Goal: Task Accomplishment & Management: Manage account settings

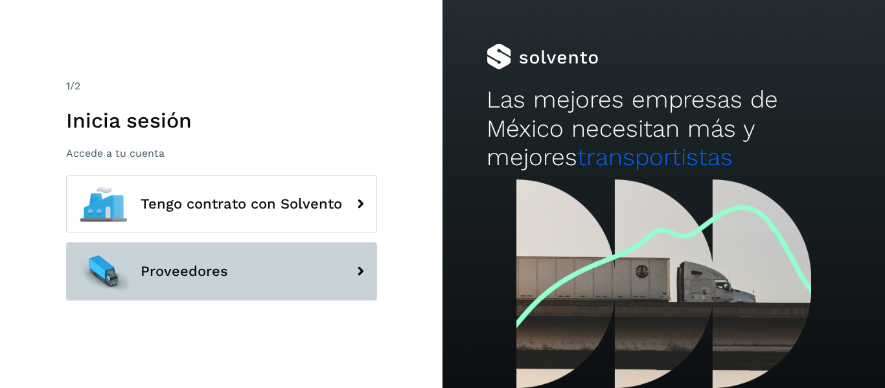
click at [229, 283] on button "Proveedores" at bounding box center [221, 271] width 311 height 58
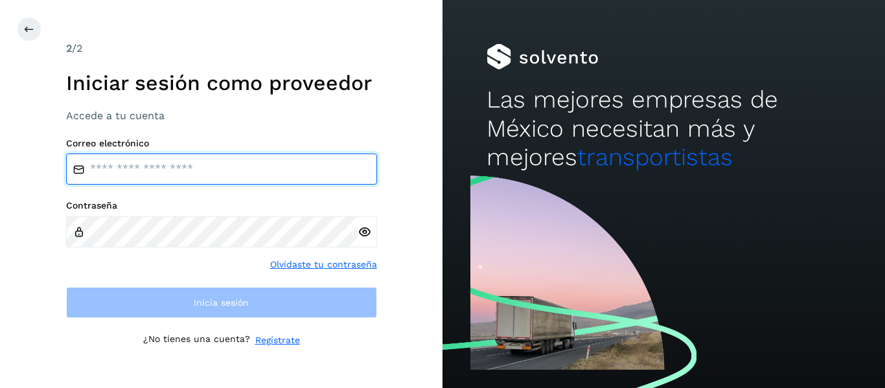
click at [145, 155] on input "email" at bounding box center [221, 169] width 311 height 31
type input "**********"
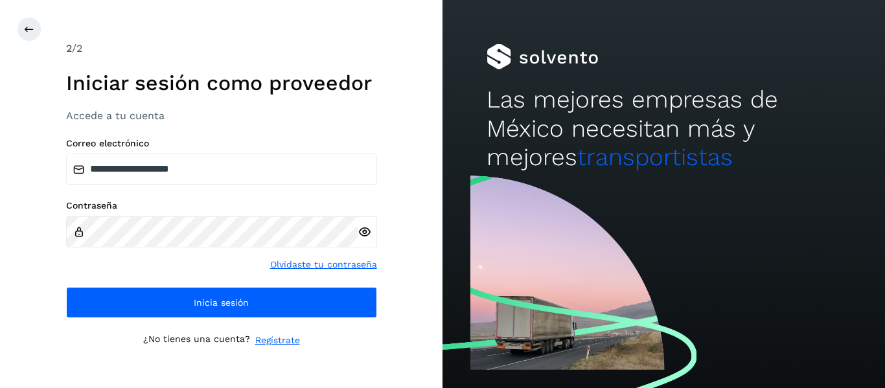
click at [365, 233] on icon at bounding box center [365, 233] width 14 height 14
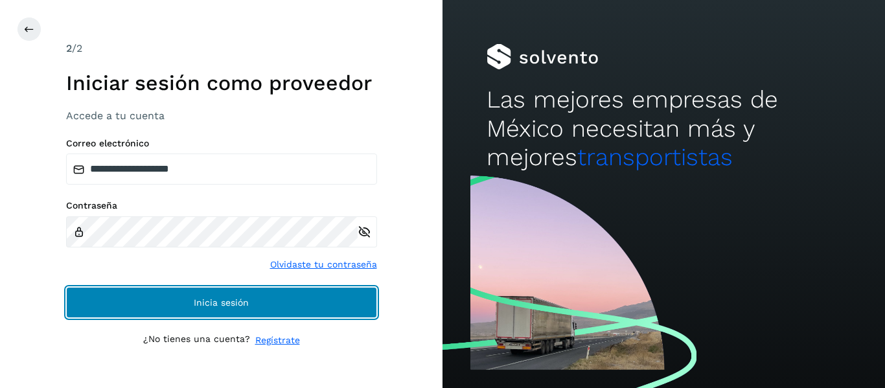
click at [204, 298] on span "Inicia sesión" at bounding box center [221, 302] width 55 height 9
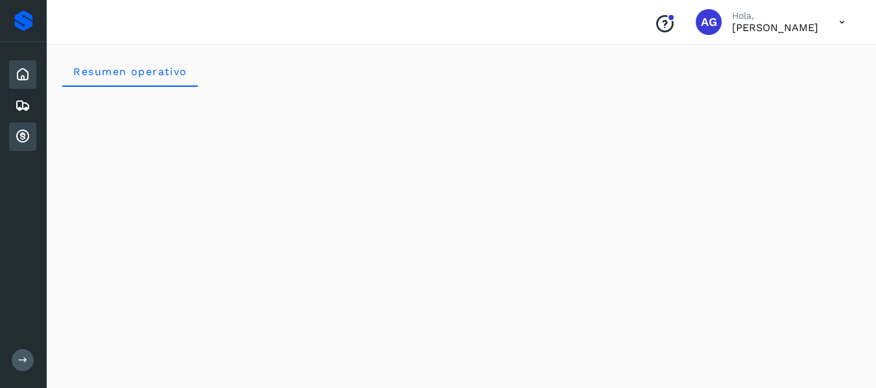
click at [28, 135] on icon at bounding box center [23, 137] width 16 height 16
